Goal: Entertainment & Leisure: Consume media (video, audio)

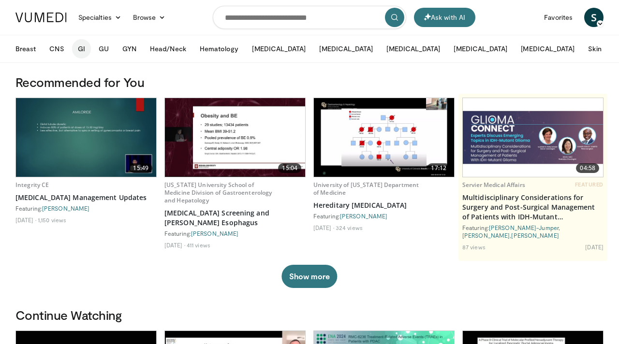
click at [81, 51] on button "GI" at bounding box center [81, 48] width 19 height 19
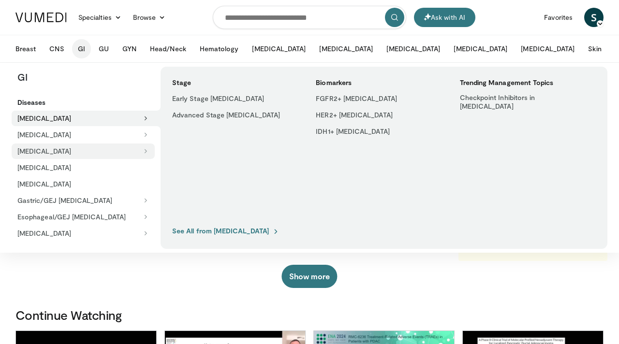
click at [45, 153] on button "[MEDICAL_DATA]" at bounding box center [83, 151] width 143 height 15
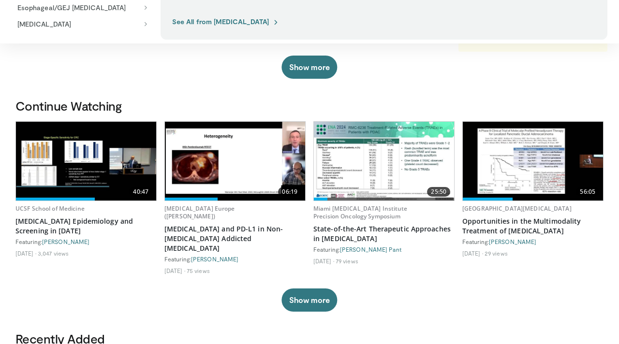
scroll to position [218, 0]
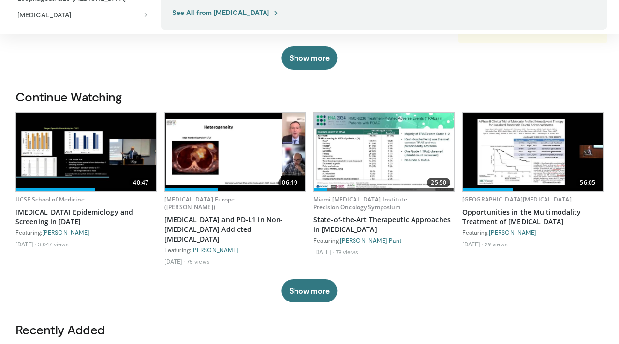
click at [93, 155] on img at bounding box center [86, 152] width 140 height 79
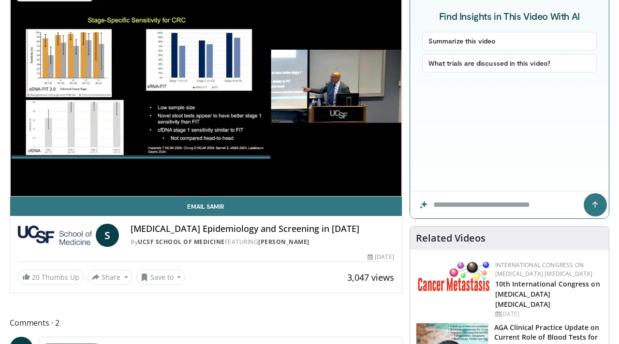
scroll to position [102, 0]
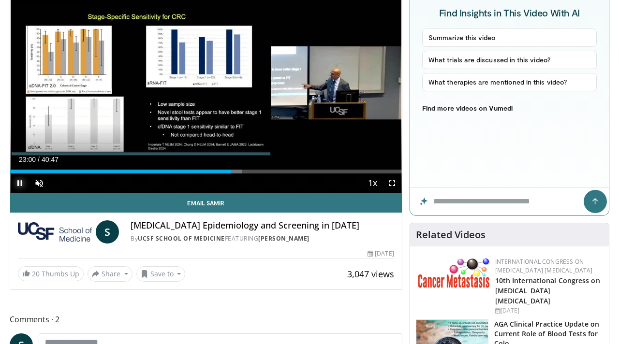
click at [21, 187] on span "Video Player" at bounding box center [19, 182] width 19 height 19
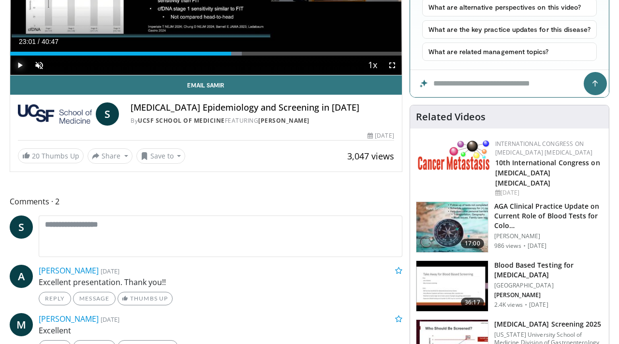
scroll to position [221, 0]
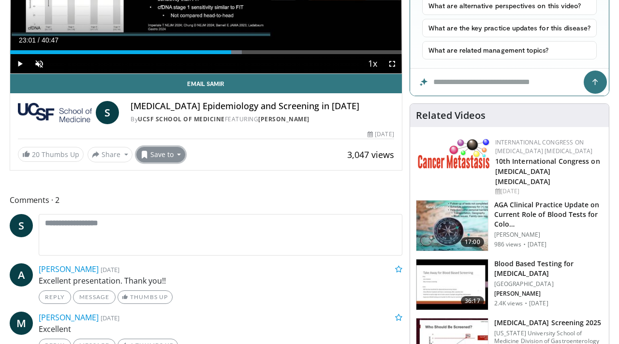
click at [179, 156] on button "Save to" at bounding box center [160, 154] width 49 height 15
click at [235, 155] on div "20 Thumbs Up Share [MEDICAL_DATA] Epidemi... × Enter one or more e-mail address…" at bounding box center [206, 154] width 376 height 15
click at [123, 154] on button "Share" at bounding box center [109, 154] width 45 height 15
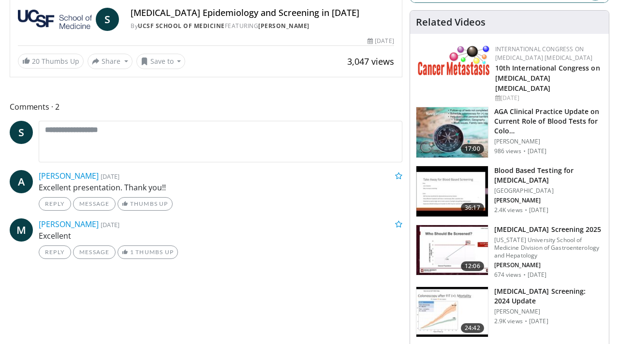
scroll to position [0, 0]
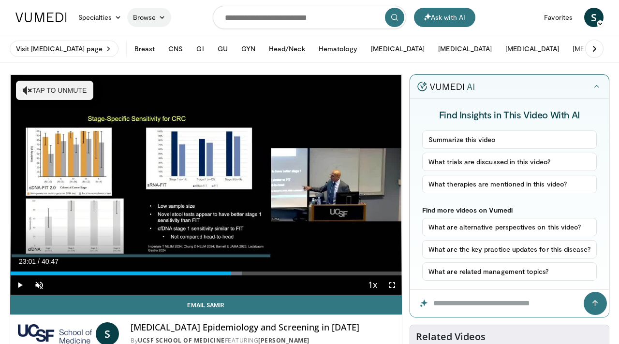
click at [149, 19] on link "Browse" at bounding box center [149, 17] width 44 height 19
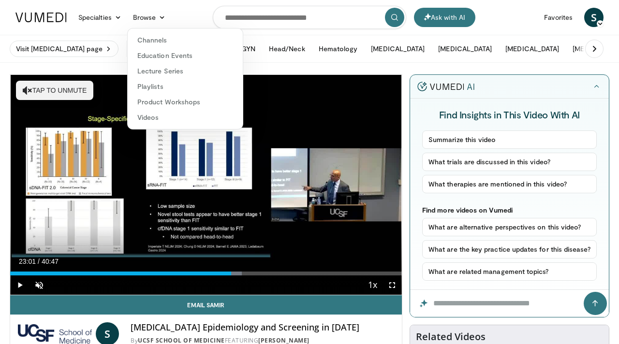
click at [122, 28] on div "Ask with AI Specialties Adult & Family Medicine Allergy, [MEDICAL_DATA], Immuno…" at bounding box center [90, 17] width 161 height 27
